Goal: Entertainment & Leisure: Consume media (video, audio)

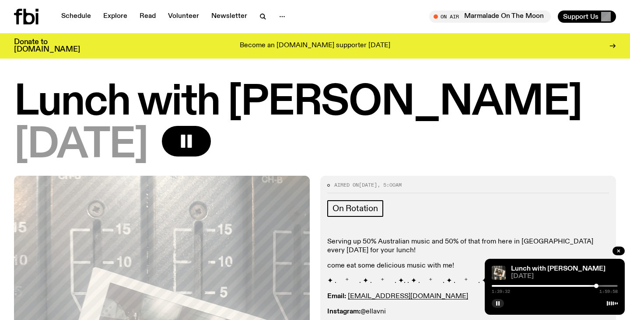
click at [600, 287] on div "1:39:32 1:59:58" at bounding box center [555, 288] width 126 height 10
click at [600, 285] on div at bounding box center [554, 286] width 126 height 2
click at [604, 285] on div "1:43:16 1:59:58" at bounding box center [555, 288] width 126 height 10
click at [604, 286] on div at bounding box center [554, 286] width 126 height 2
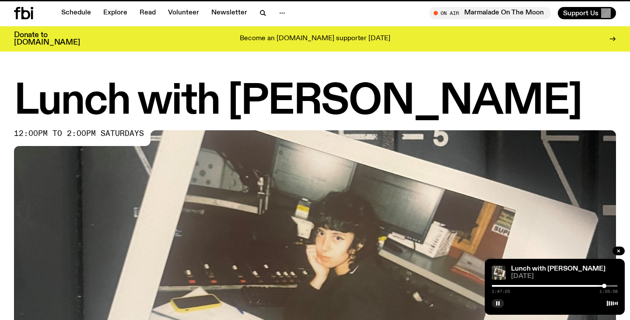
scroll to position [360, 0]
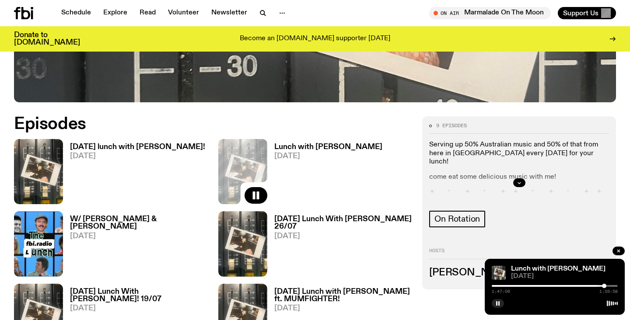
click at [121, 148] on h3 "[DATE] lunch with [PERSON_NAME]!" at bounding box center [137, 146] width 135 height 7
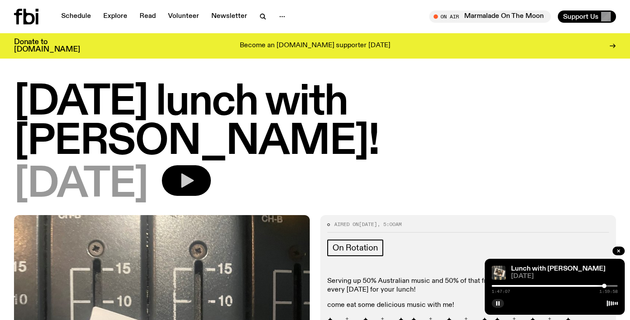
click at [203, 165] on button "button" at bounding box center [186, 180] width 49 height 31
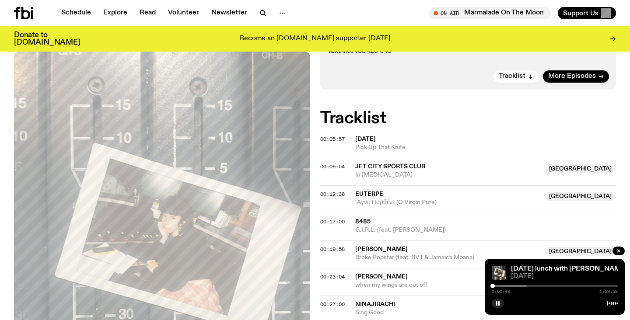
scroll to position [311, 0]
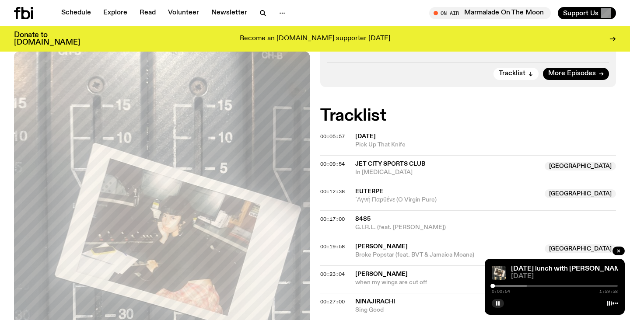
click at [494, 287] on div at bounding box center [492, 286] width 4 height 4
click at [495, 286] on div at bounding box center [495, 286] width 4 height 4
click at [499, 305] on rect "button" at bounding box center [498, 303] width 1 height 4
click at [499, 305] on icon "button" at bounding box center [497, 303] width 5 height 5
click at [498, 304] on rect "button" at bounding box center [498, 303] width 1 height 4
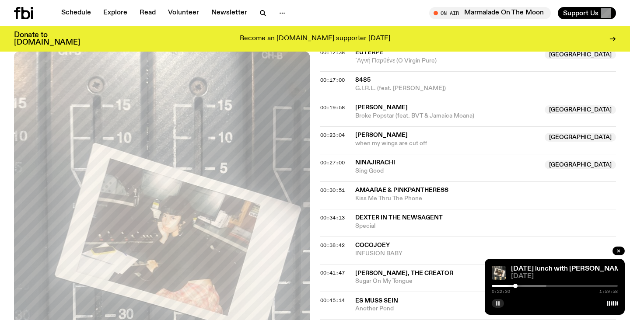
scroll to position [258, 0]
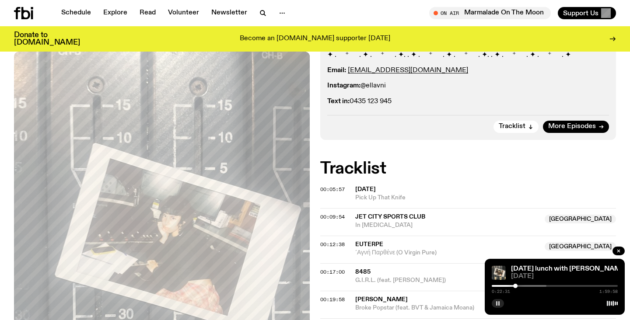
click at [497, 308] on div "[DATE] lunch with [PERSON_NAME]! [DATE] 0:22:31 1:59:58" at bounding box center [555, 287] width 140 height 56
click at [498, 306] on icon "button" at bounding box center [497, 303] width 5 height 5
